Goal: Answer question/provide support

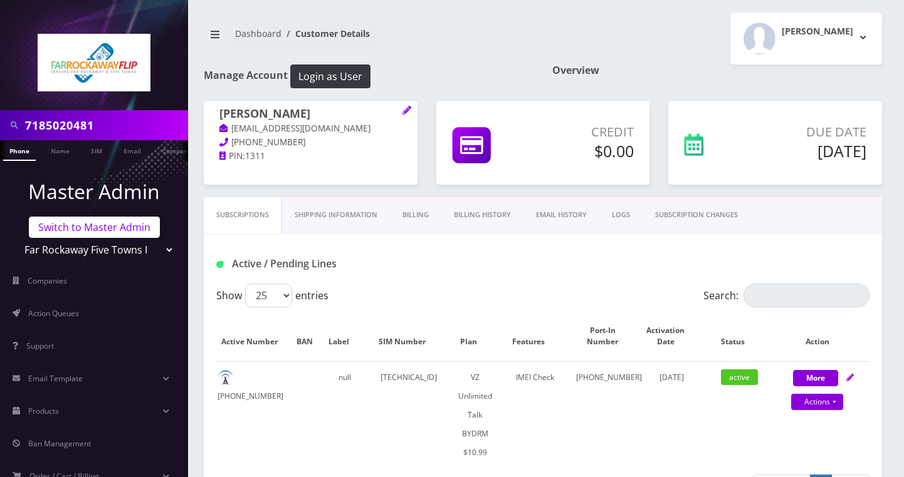
scroll to position [476, 0]
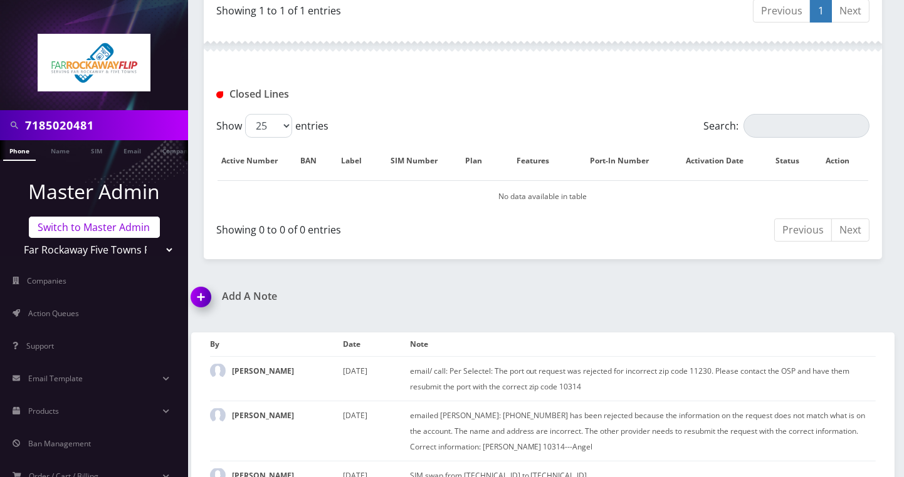
click at [76, 229] on link "Switch to Master Admin" at bounding box center [94, 227] width 131 height 21
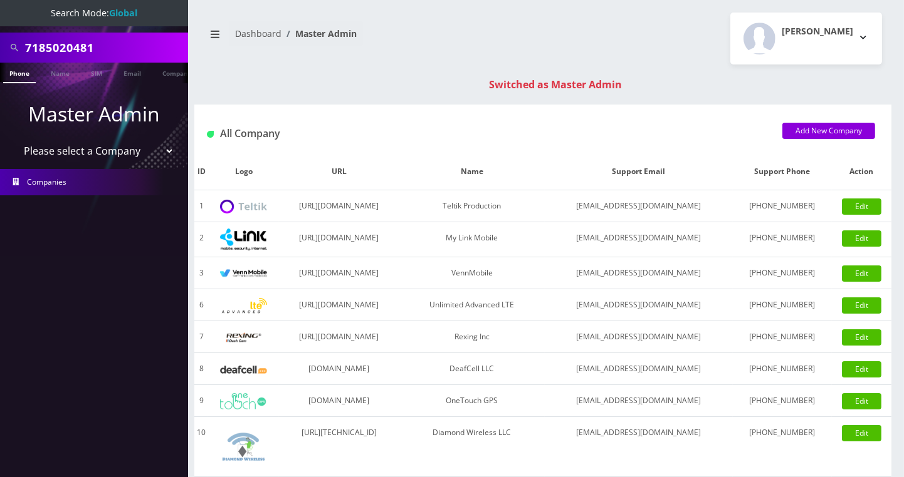
click at [87, 39] on input "7185020481" at bounding box center [105, 48] width 160 height 24
paste input "[PERSON_NAME][EMAIL_ADDRESS][PERSON_NAME][DOMAIN_NAME]"
type input "[PERSON_NAME][EMAIL_ADDRESS][PERSON_NAME][DOMAIN_NAME]"
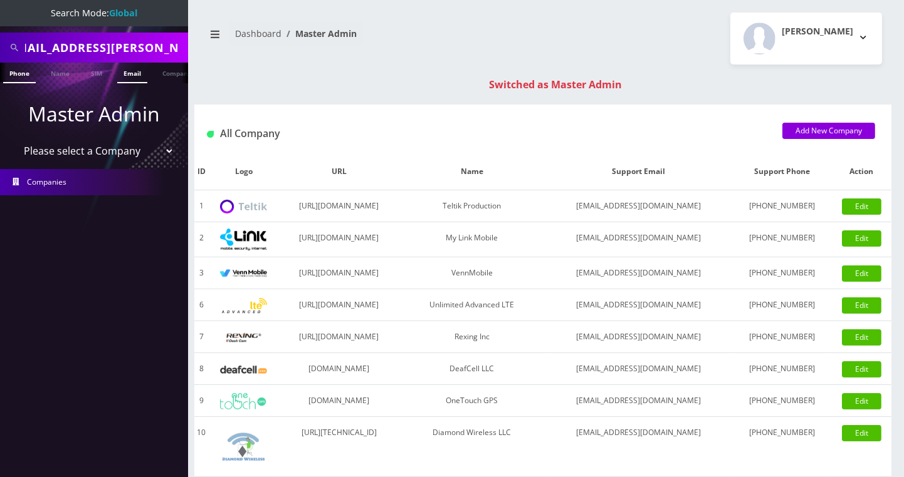
click at [129, 73] on link "Email" at bounding box center [132, 73] width 30 height 21
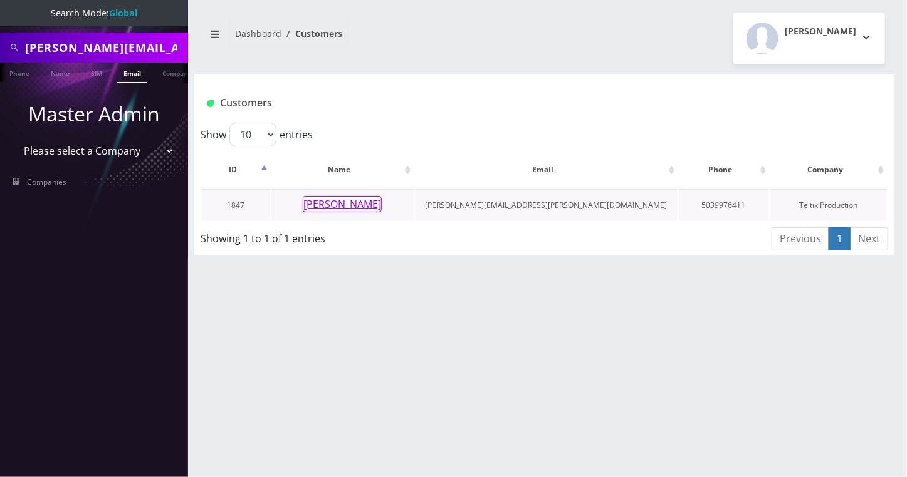
scroll to position [0, 6]
click at [340, 207] on button "[PERSON_NAME]" at bounding box center [342, 204] width 79 height 16
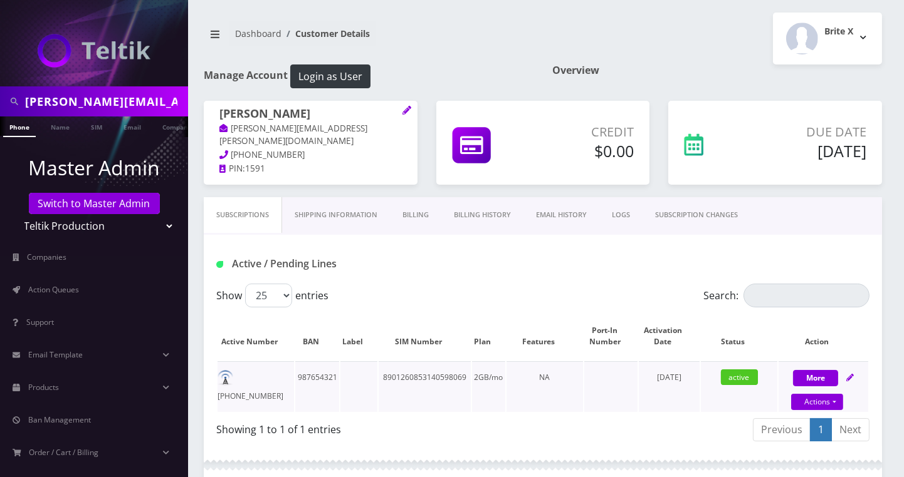
click at [321, 385] on td "987654321" at bounding box center [317, 387] width 44 height 51
click at [243, 375] on td "503-997-6411" at bounding box center [255, 387] width 76 height 51
click at [257, 380] on td "503-997-6411" at bounding box center [255, 387] width 76 height 51
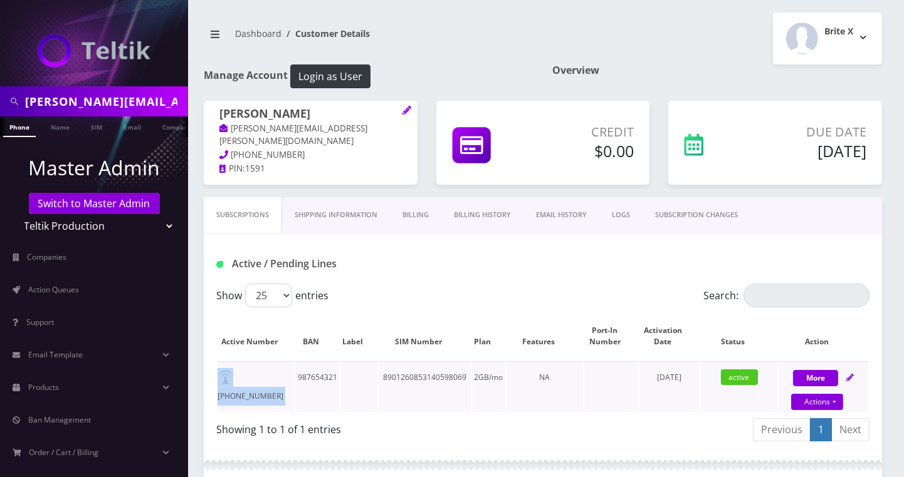
click at [257, 380] on td "503-997-6411" at bounding box center [255, 387] width 76 height 51
copy td "503-997-6411"
click at [419, 216] on link "Billing" at bounding box center [415, 215] width 51 height 36
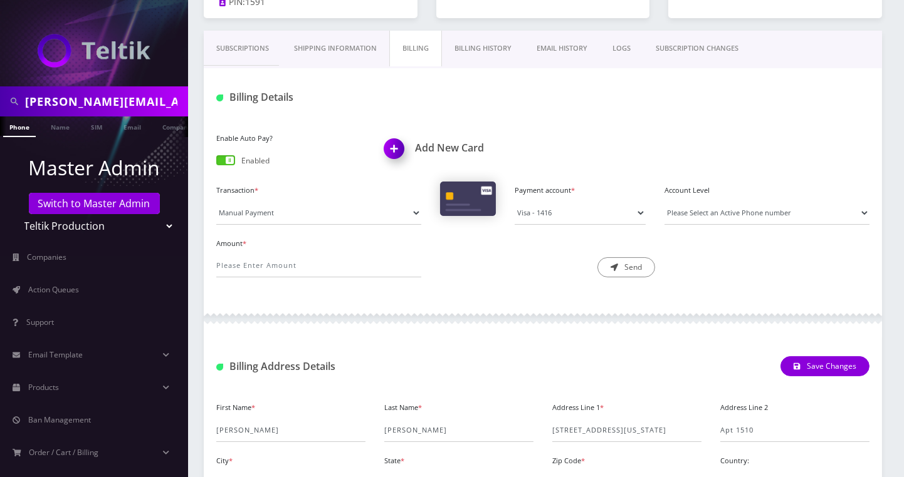
click at [498, 46] on link "Billing History" at bounding box center [483, 49] width 82 height 36
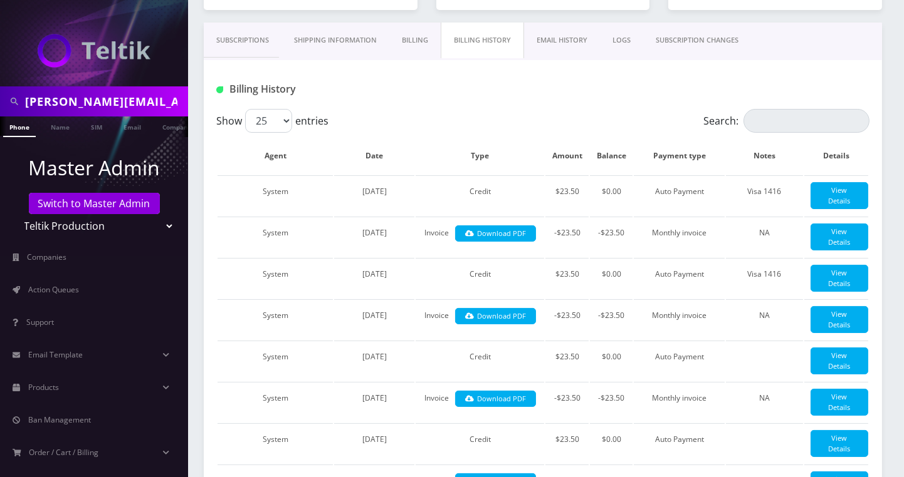
scroll to position [167, 0]
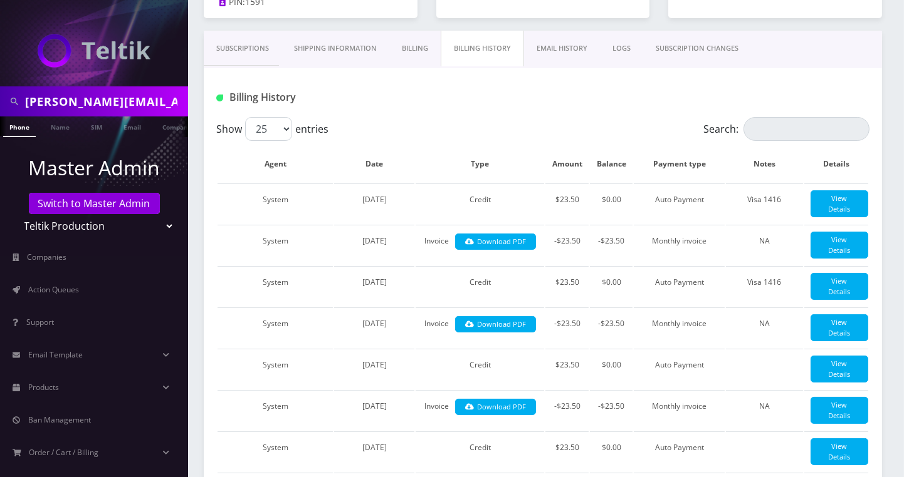
click at [345, 51] on link "Shipping Information" at bounding box center [335, 49] width 108 height 36
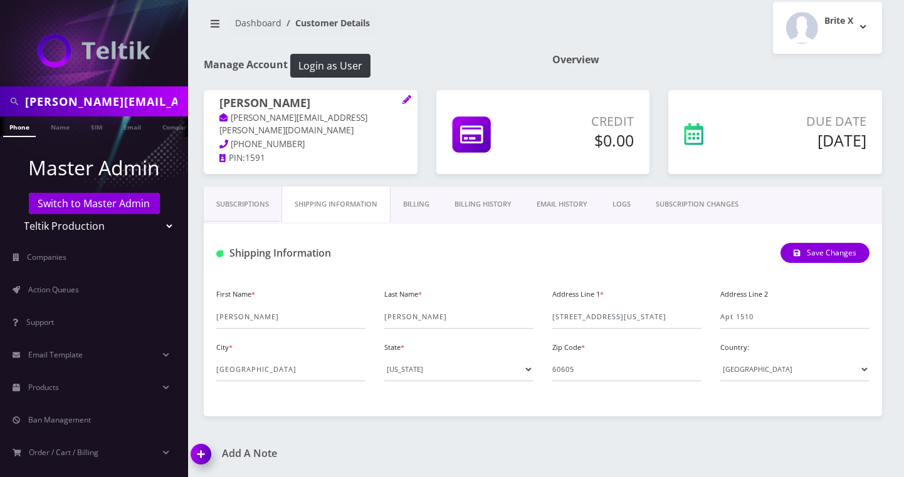
scroll to position [11, 0]
click at [582, 318] on input "1326 S Michigan Ave" at bounding box center [626, 317] width 149 height 24
click at [196, 452] on img at bounding box center [203, 459] width 37 height 37
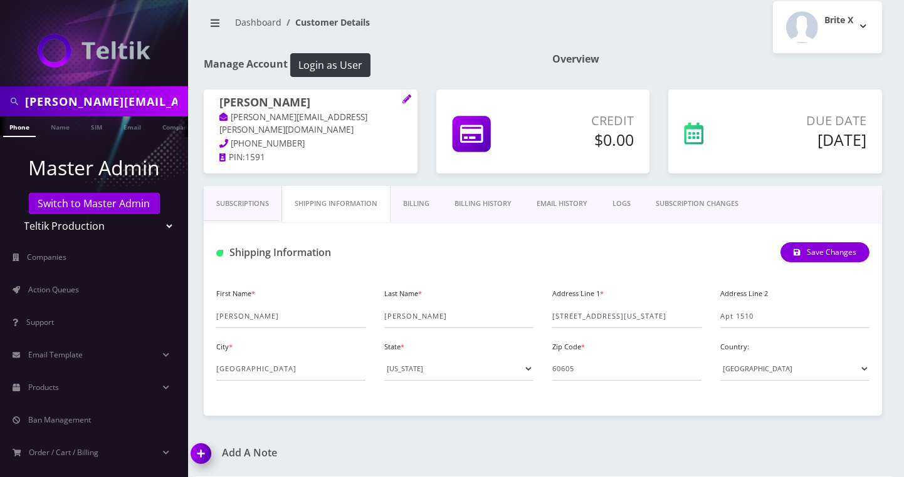
scroll to position [83, 0]
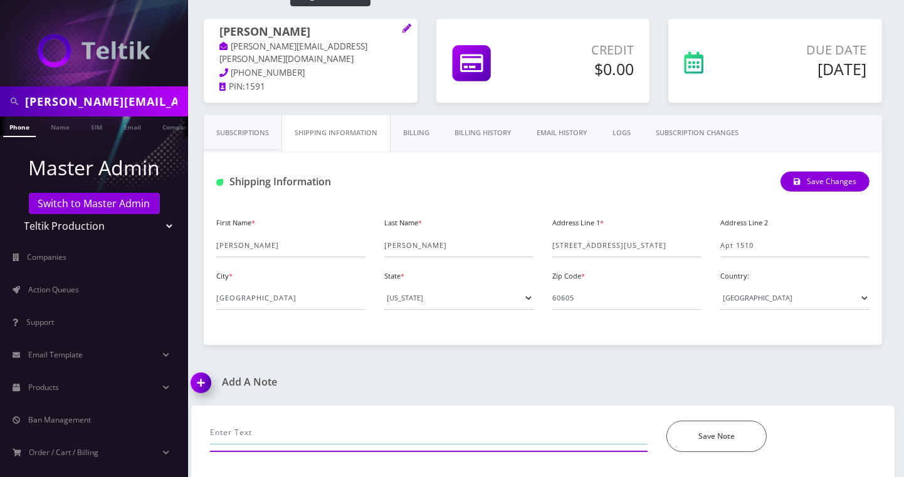
click at [268, 431] on input "text" at bounding box center [428, 433] width 437 height 24
type input "email- wifi calking not working, refreshed in Ultra, updated e911 address, advi…"
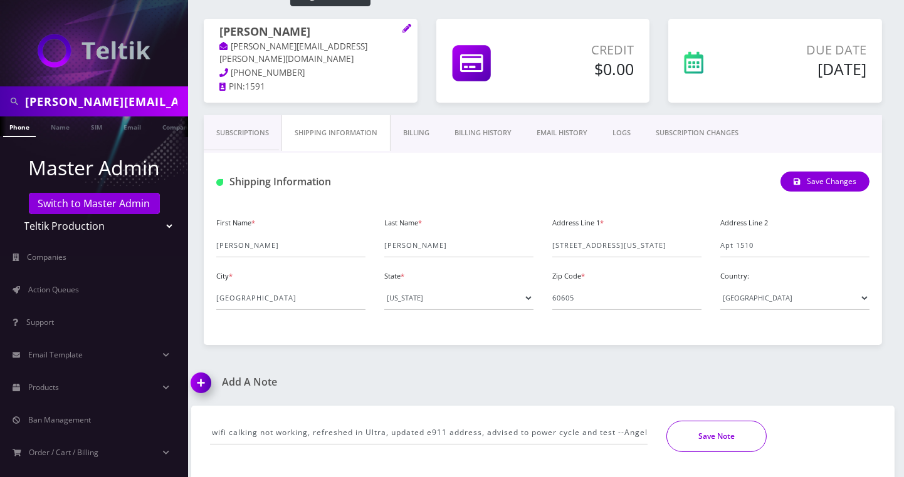
click at [687, 439] on button "Save Note" at bounding box center [716, 436] width 100 height 31
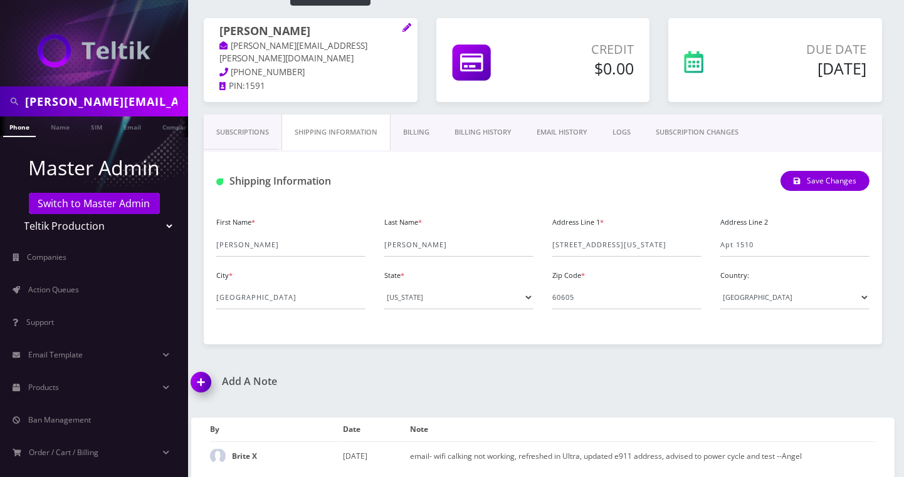
click at [465, 398] on div "Add A Note" at bounding box center [362, 390] width 361 height 29
